Goal: Task Accomplishment & Management: Complete application form

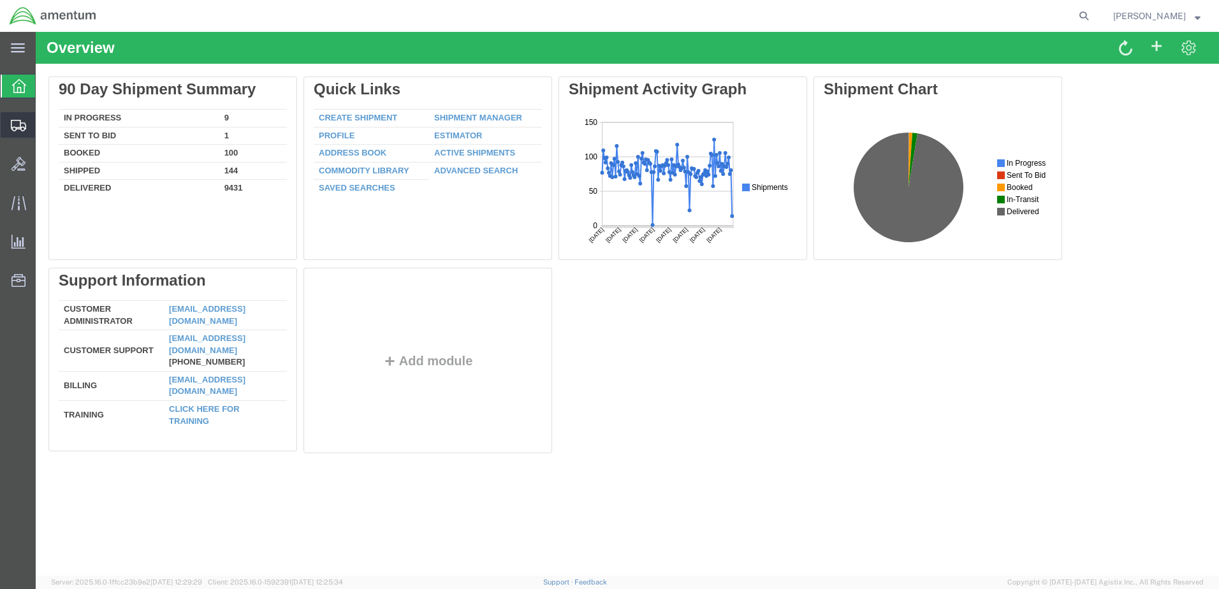
click at [0, 0] on span "Create Shipment" at bounding box center [0, 0] width 0 height 0
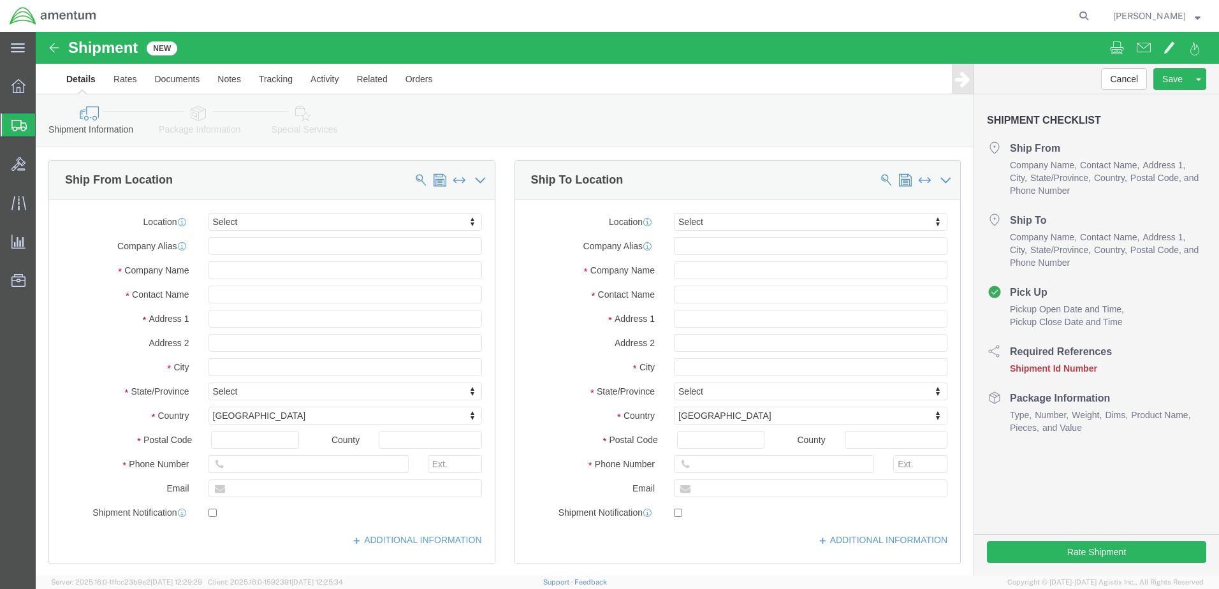
select select
type input "efo"
select select "49831"
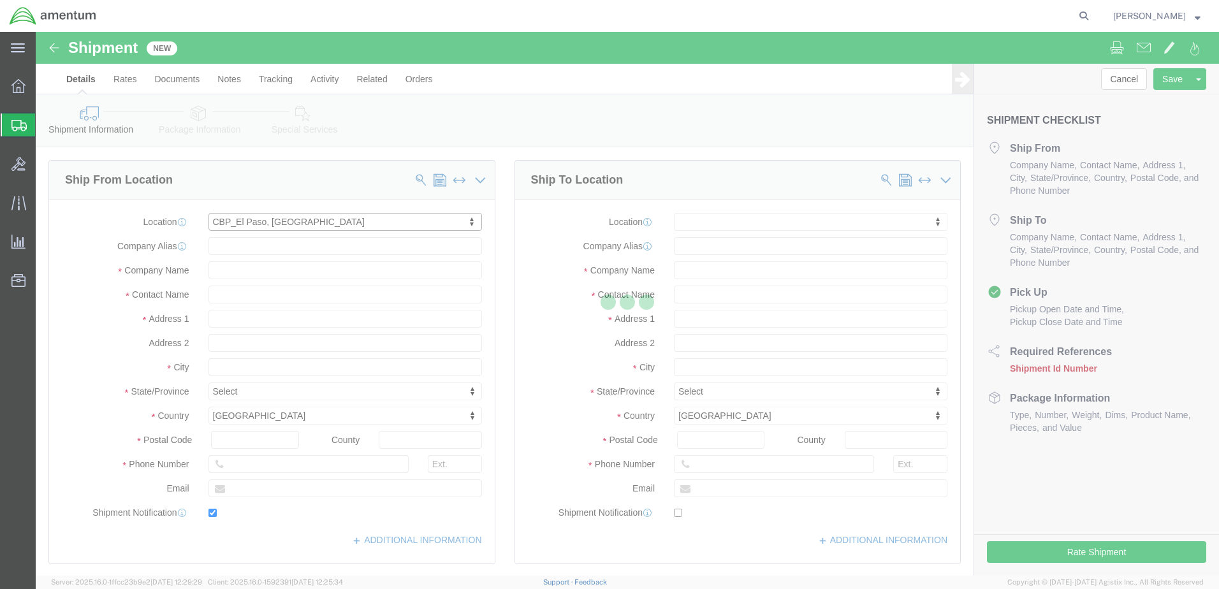
type input "[STREET_ADDRESS][PERSON_NAME]"
type input "79906"
type input "[PHONE_NUMBER]"
type input "[PERSON_NAME][EMAIL_ADDRESS][PERSON_NAME][DOMAIN_NAME]"
checkbox input "true"
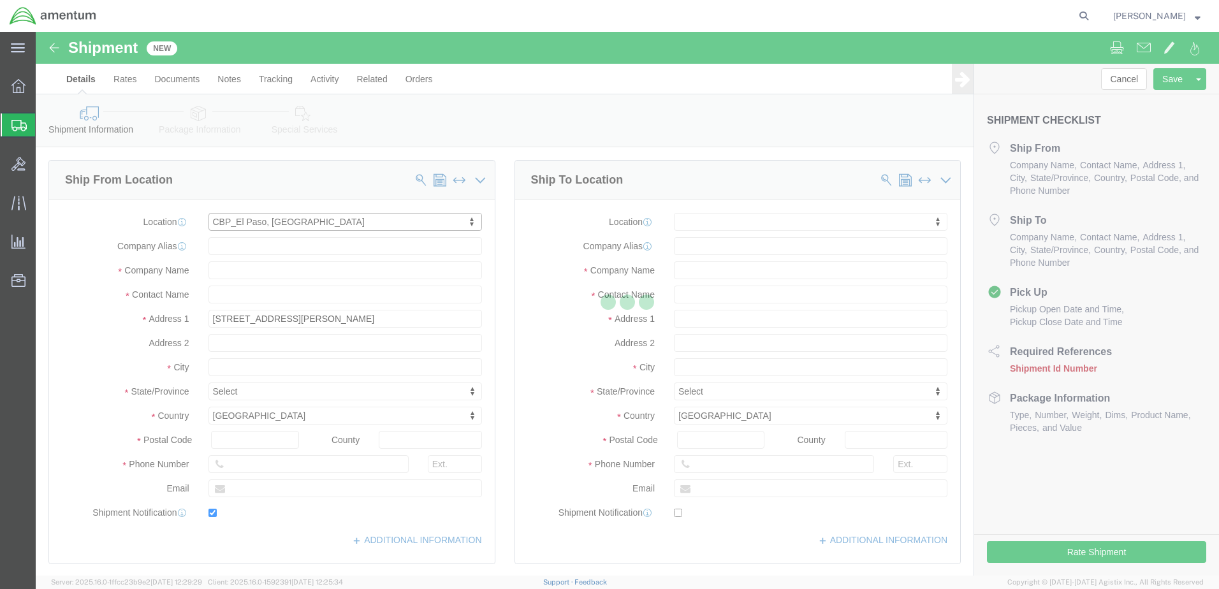
type input "Amentum Services, Inc"
type input "[PERSON_NAME]"
type input "[GEOGRAPHIC_DATA]"
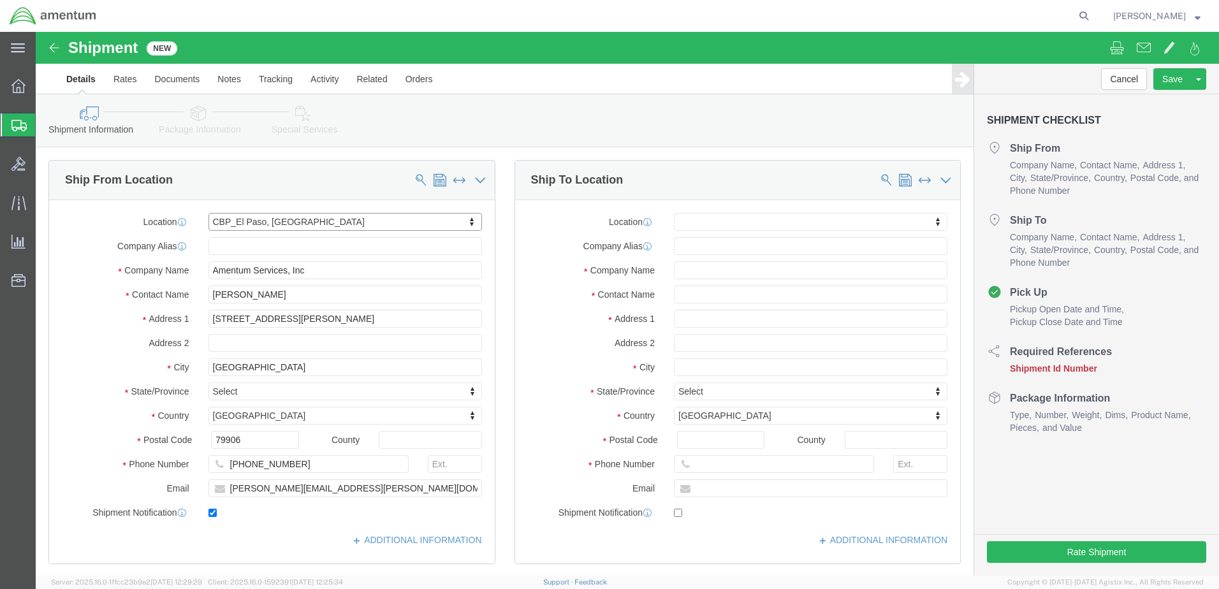
select select "[GEOGRAPHIC_DATA]"
type input "presicion"
click input "text"
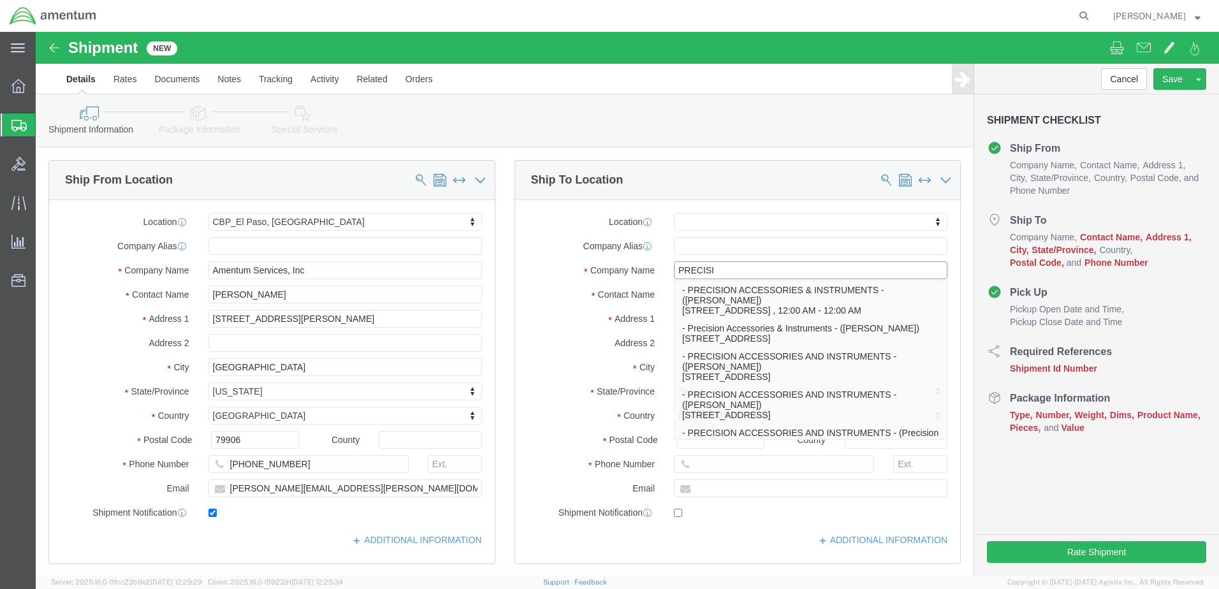
type input "PRECISIO"
drag, startPoint x: 668, startPoint y: 258, endPoint x: 650, endPoint y: 258, distance: 18.5
click p "- PRECISION ACCESSORIES & INSTRUMENTS - ([PERSON_NAME]) [STREET_ADDRESS] , 12:0…"
select select
type input "[STREET_ADDRESS]"
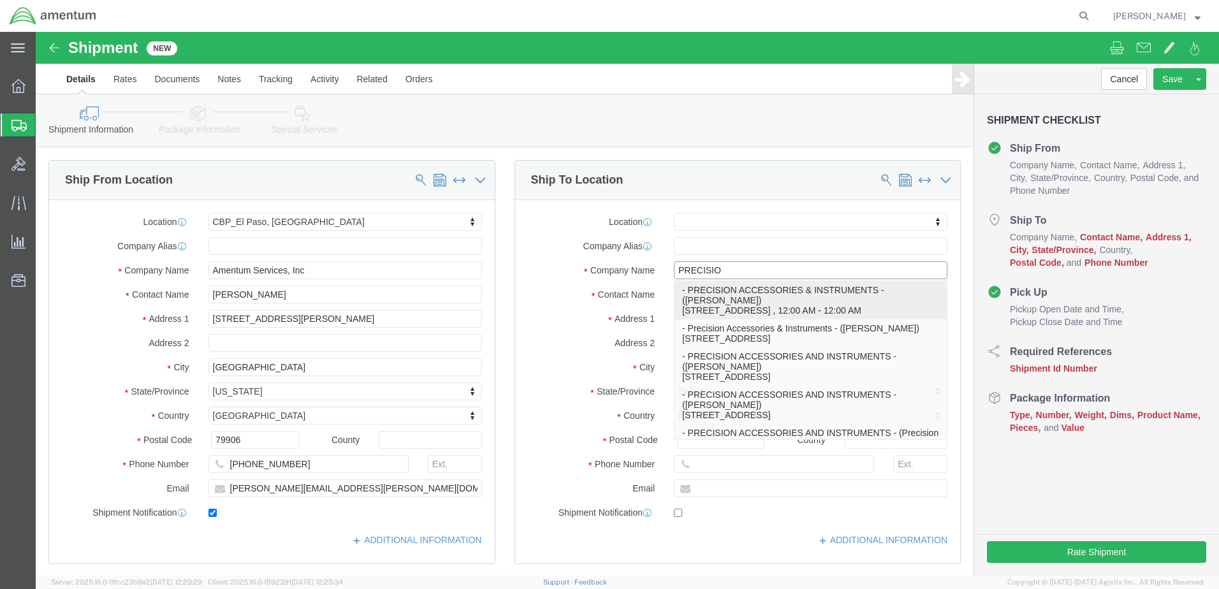
type input "30349"
type input "[PHONE_NUMBER]"
type input "PRECISION ACCESSORIES & INSTRUMENTS"
type input "[PERSON_NAME]"
type input "[GEOGRAPHIC_DATA]"
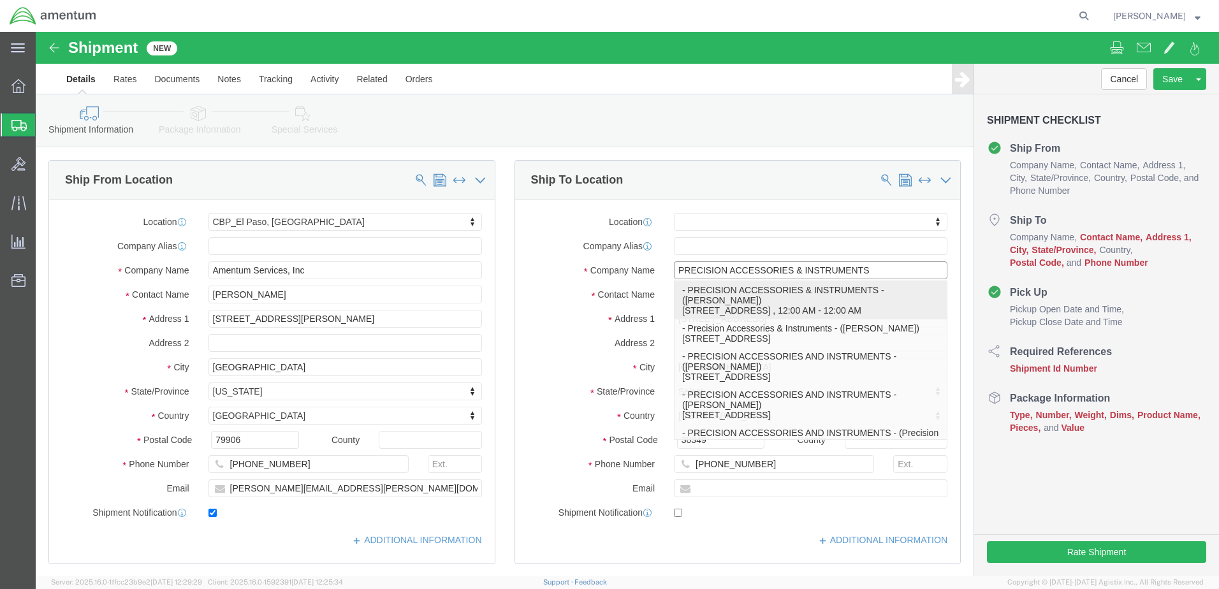
select select "GA"
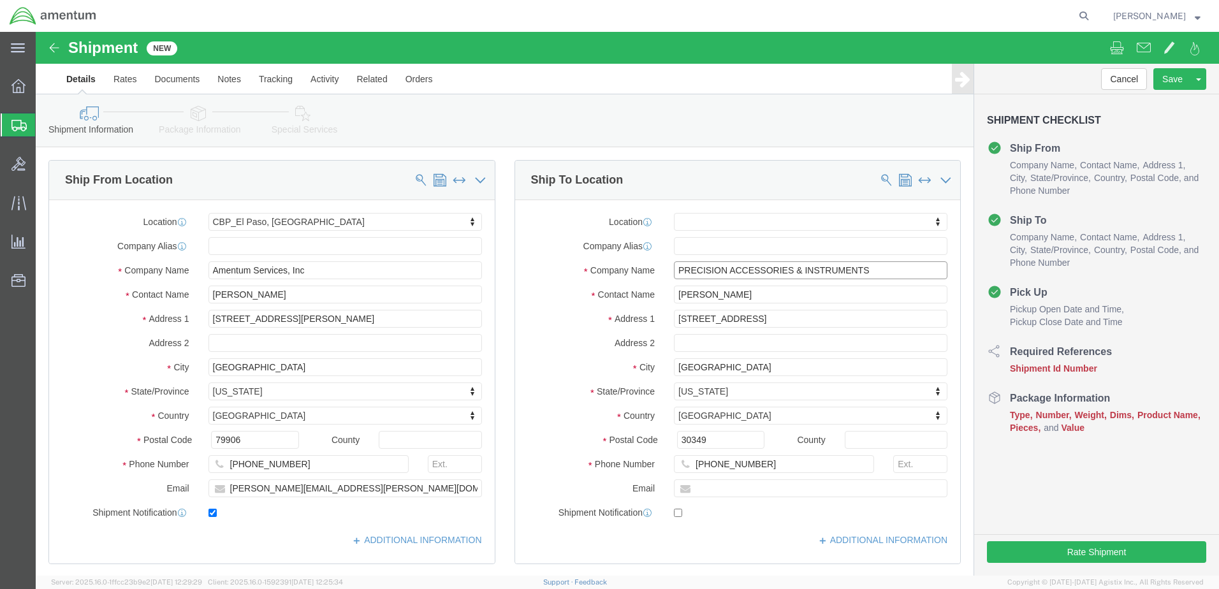
type input "PRECISION ACCESSORIES & INSTRUMENTS"
click input "text"
type input "C"
click input "text"
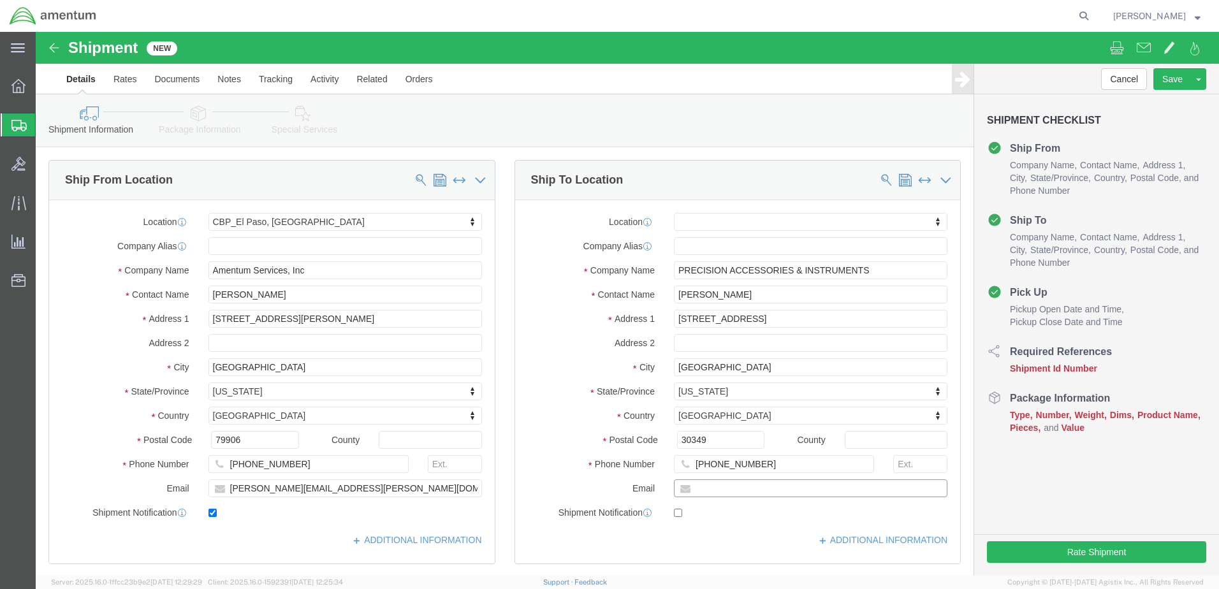
paste input "[EMAIL_ADDRESS][DOMAIN_NAME]"
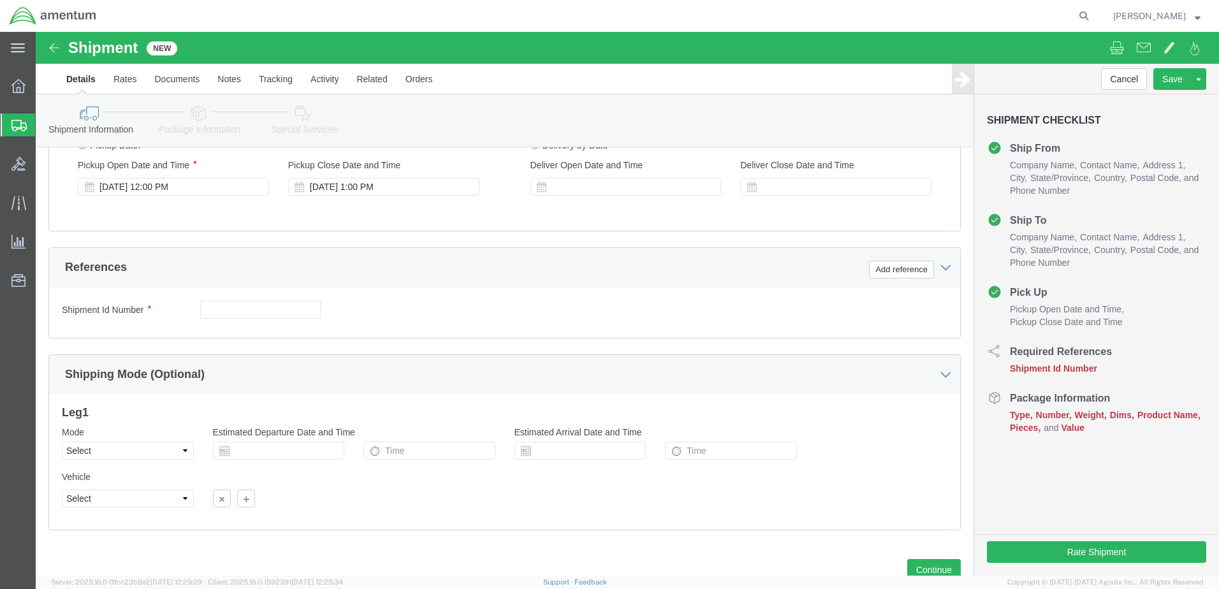
scroll to position [510, 0]
type input "[EMAIL_ADDRESS][DOMAIN_NAME]"
checkbox input "true"
click button "Add reference"
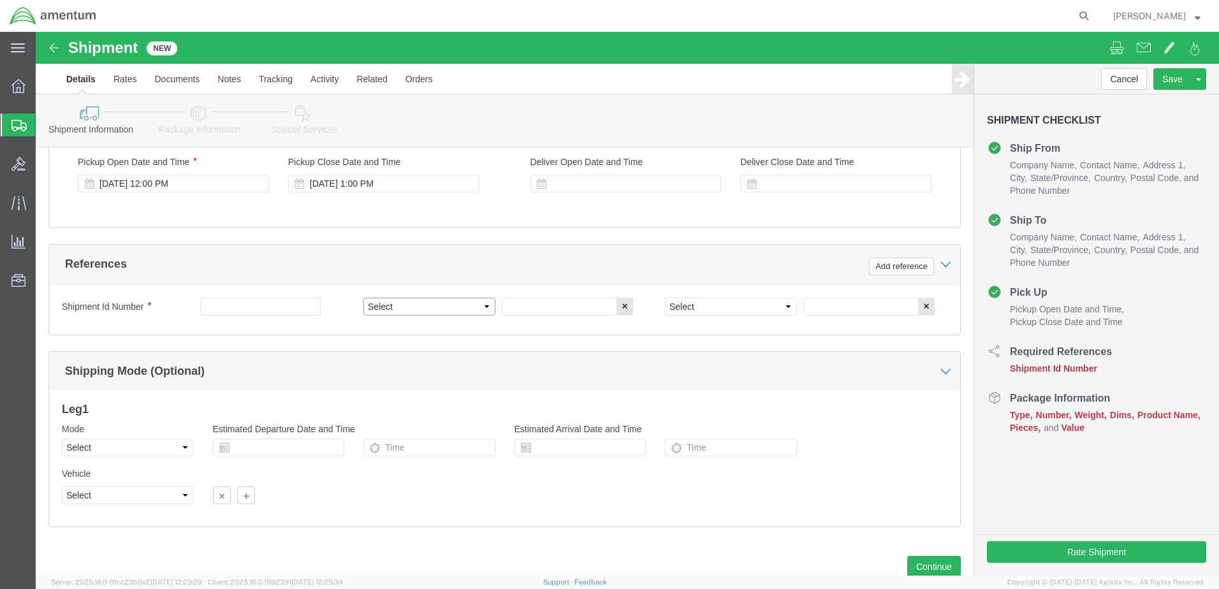
click select "Select Account Type Activity ID Airline Appointment Number ASN Batch Request # …"
select select "CUSTREF"
click select "Select Account Type Activity ID Airline Appointment Number ASN Batch Request # …"
